Goal: Browse casually: Explore the website without a specific task or goal

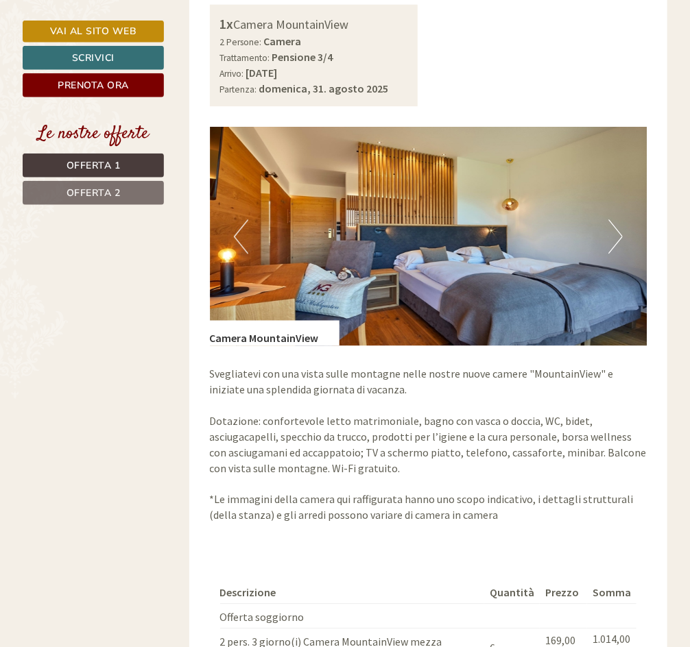
scroll to position [1517, 0]
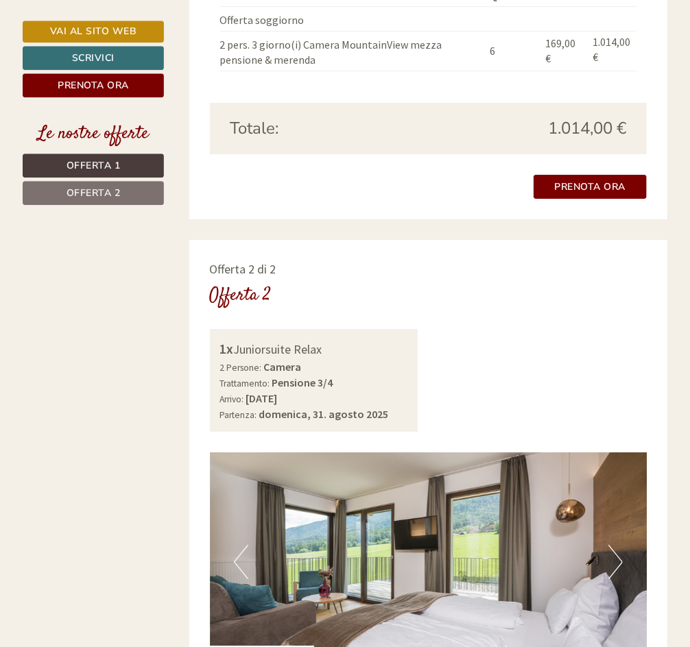
click at [605, 538] on img at bounding box center [428, 561] width 437 height 219
click at [613, 545] on button "Next" at bounding box center [615, 562] width 14 height 34
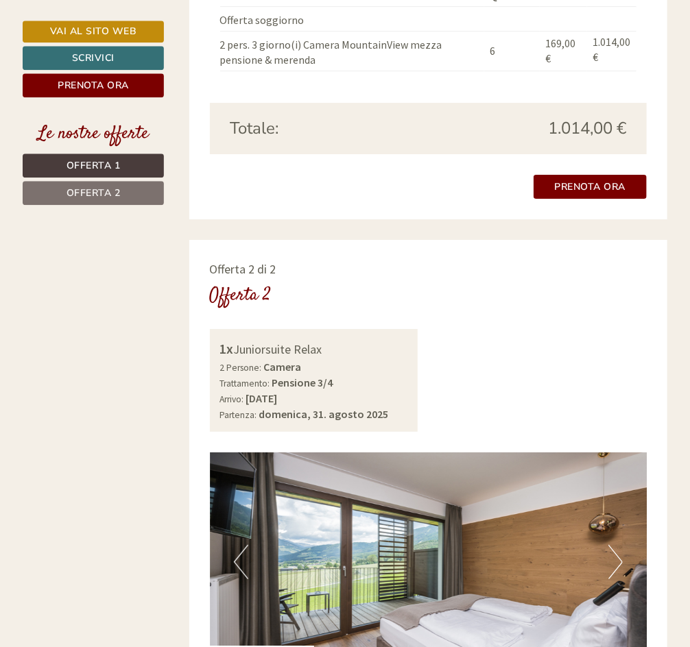
click at [613, 545] on button "Next" at bounding box center [615, 562] width 14 height 34
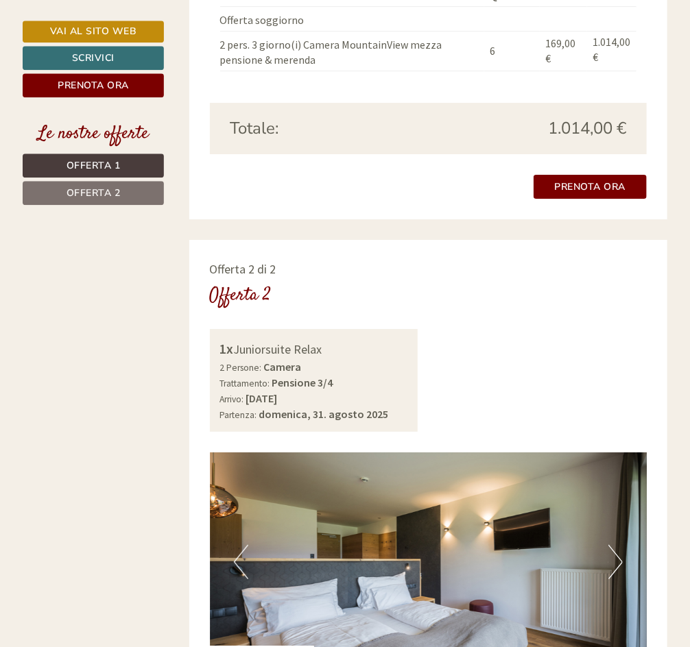
click at [613, 545] on button "Next" at bounding box center [615, 562] width 14 height 34
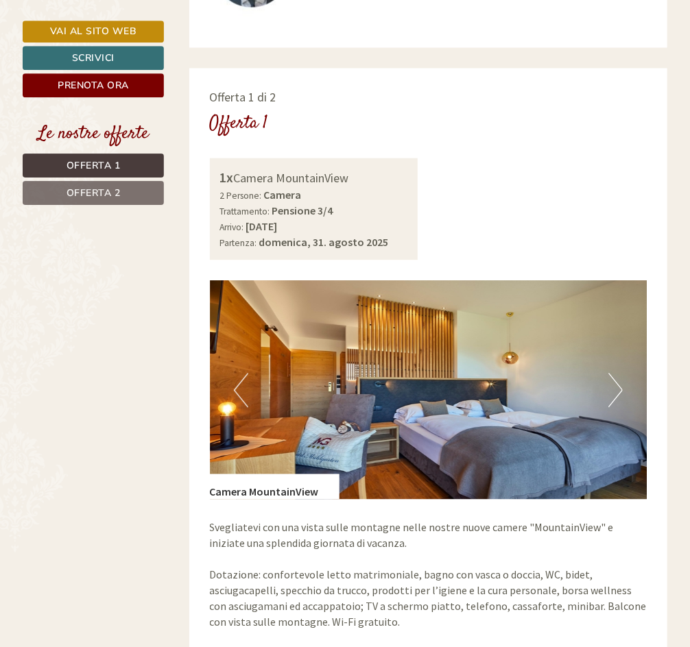
scroll to position [761, 0]
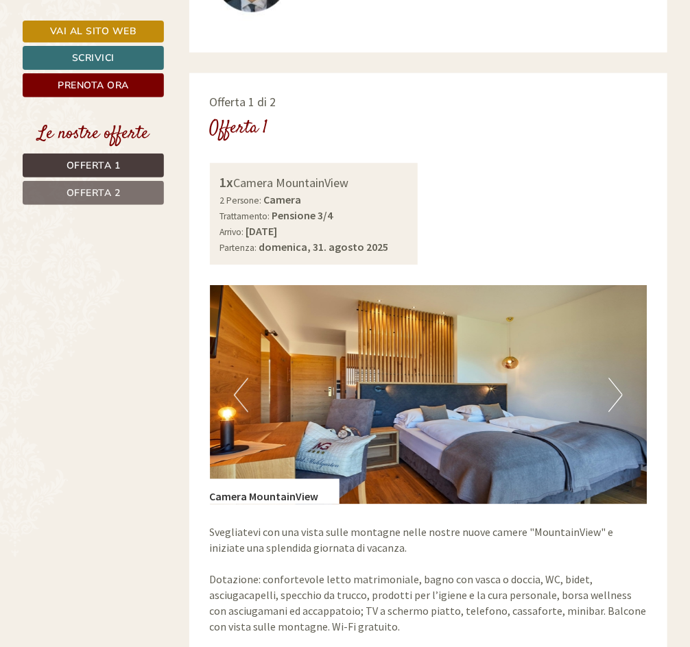
click at [614, 378] on button "Next" at bounding box center [615, 395] width 14 height 34
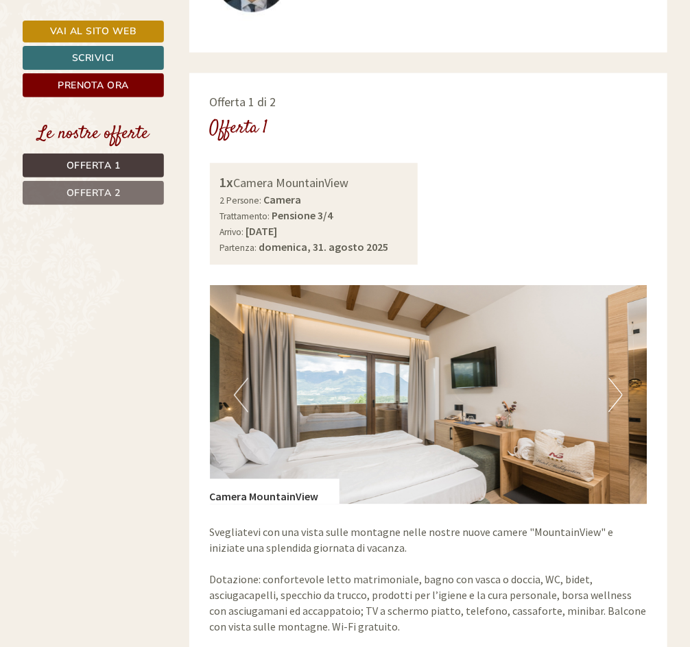
click at [613, 378] on button "Next" at bounding box center [615, 395] width 14 height 34
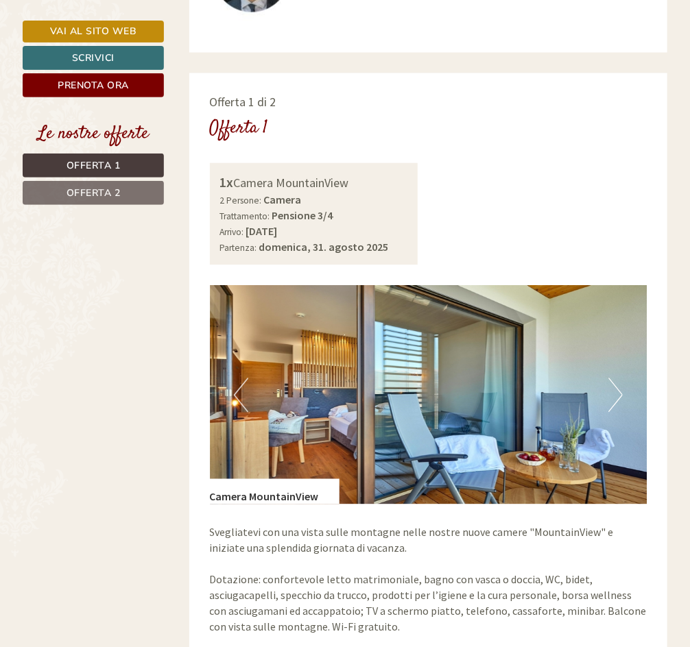
click at [621, 378] on button "Next" at bounding box center [615, 395] width 14 height 34
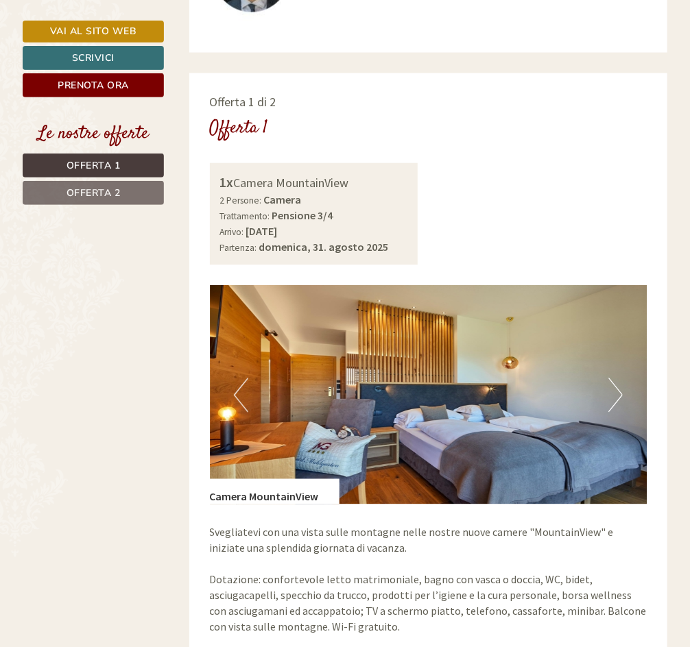
click at [621, 378] on button "Next" at bounding box center [615, 395] width 14 height 34
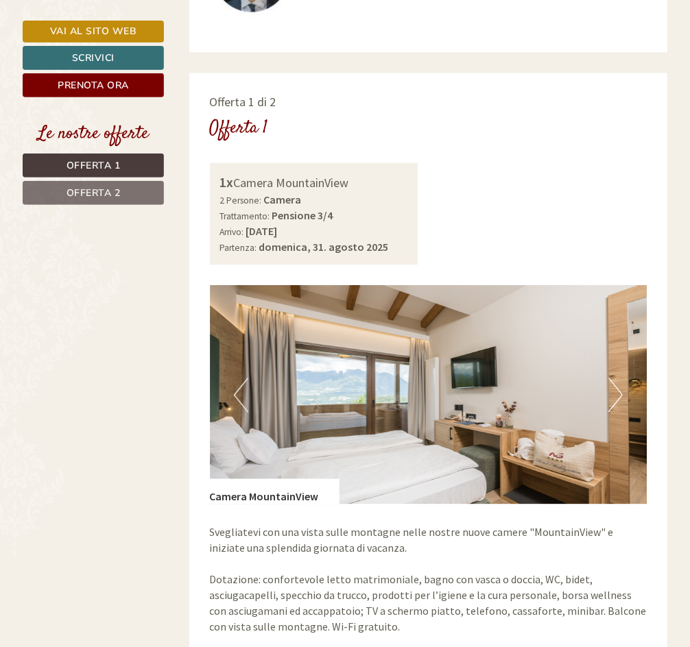
click at [618, 378] on button "Next" at bounding box center [615, 395] width 14 height 34
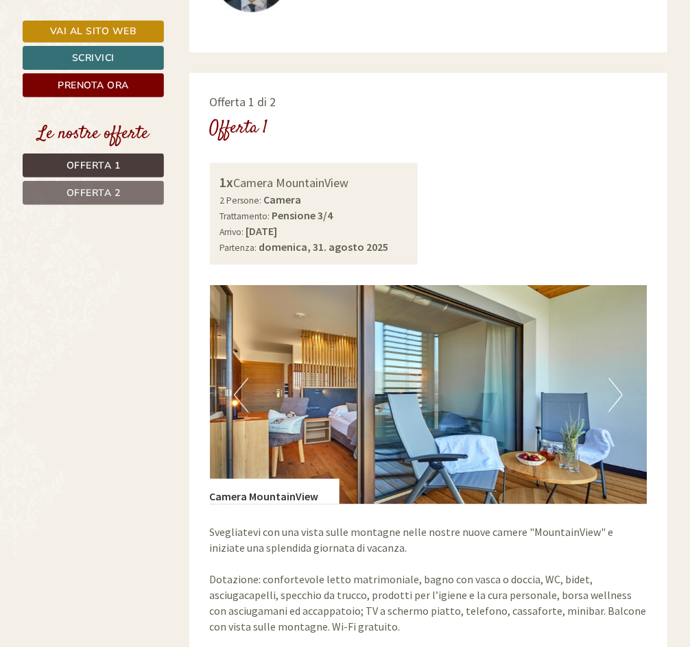
click at [618, 378] on button "Next" at bounding box center [615, 395] width 14 height 34
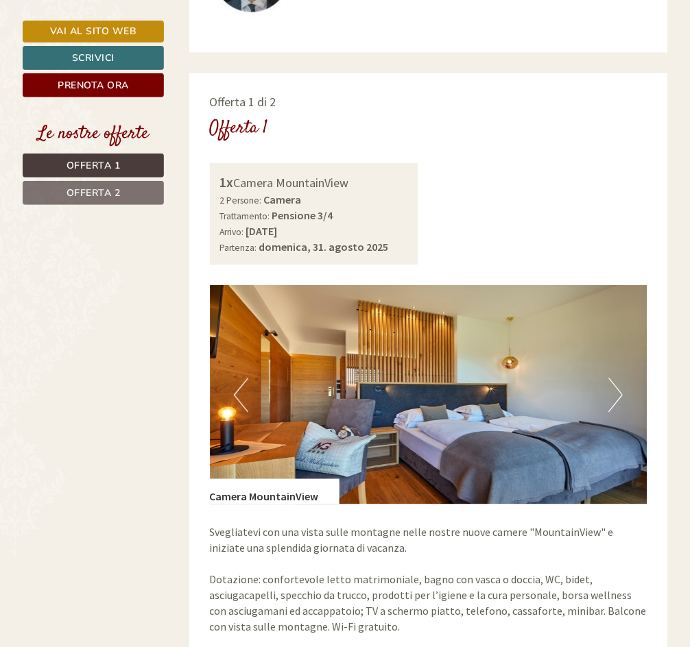
click at [618, 378] on button "Next" at bounding box center [615, 395] width 14 height 34
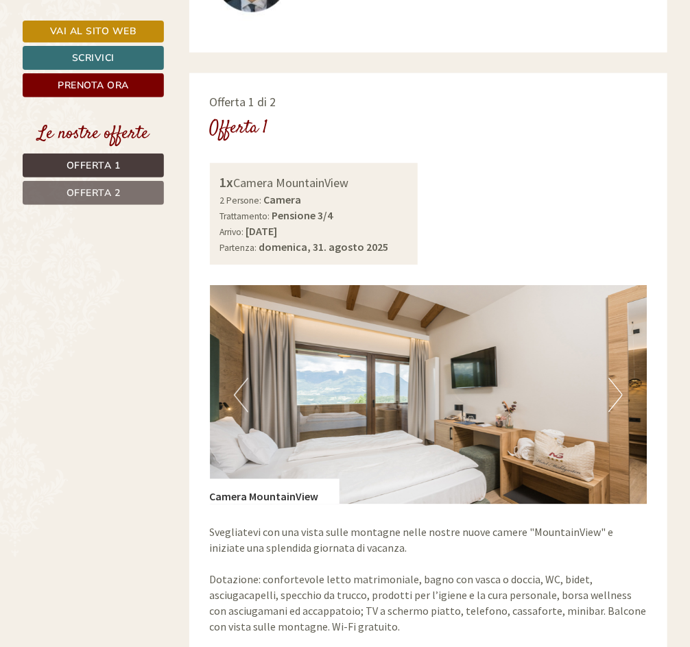
click at [618, 378] on button "Next" at bounding box center [615, 395] width 14 height 34
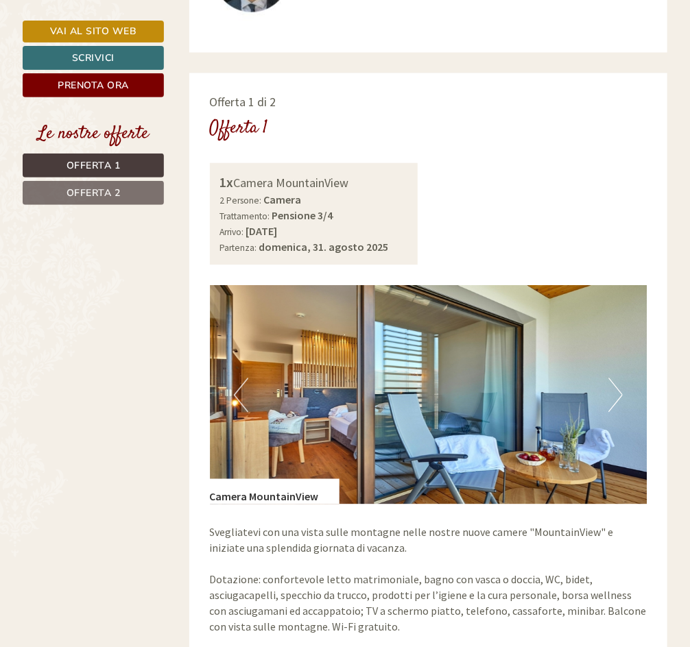
click at [618, 378] on button "Next" at bounding box center [615, 395] width 14 height 34
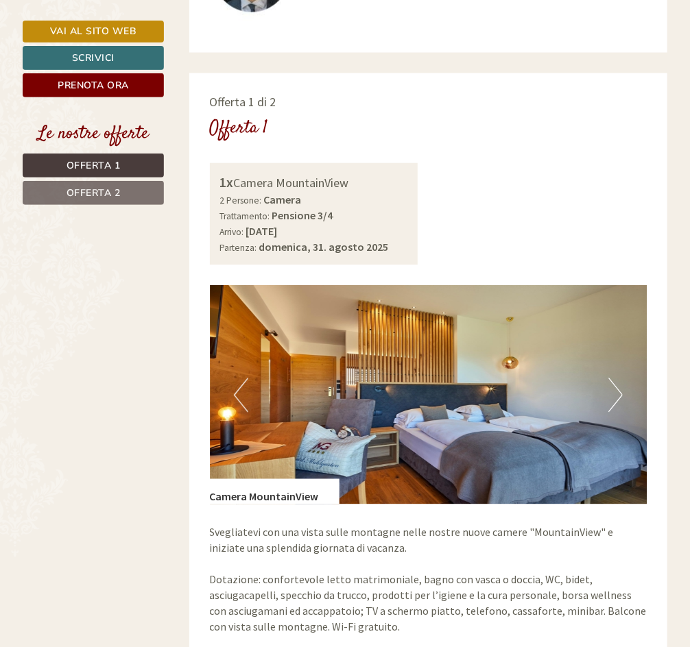
click at [618, 378] on button "Next" at bounding box center [615, 395] width 14 height 34
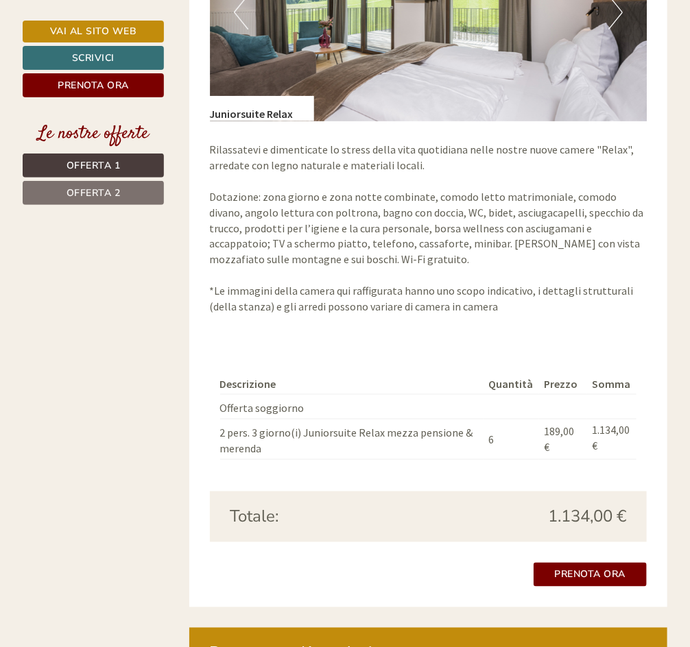
scroll to position [2073, 0]
